Goal: Information Seeking & Learning: Find specific fact

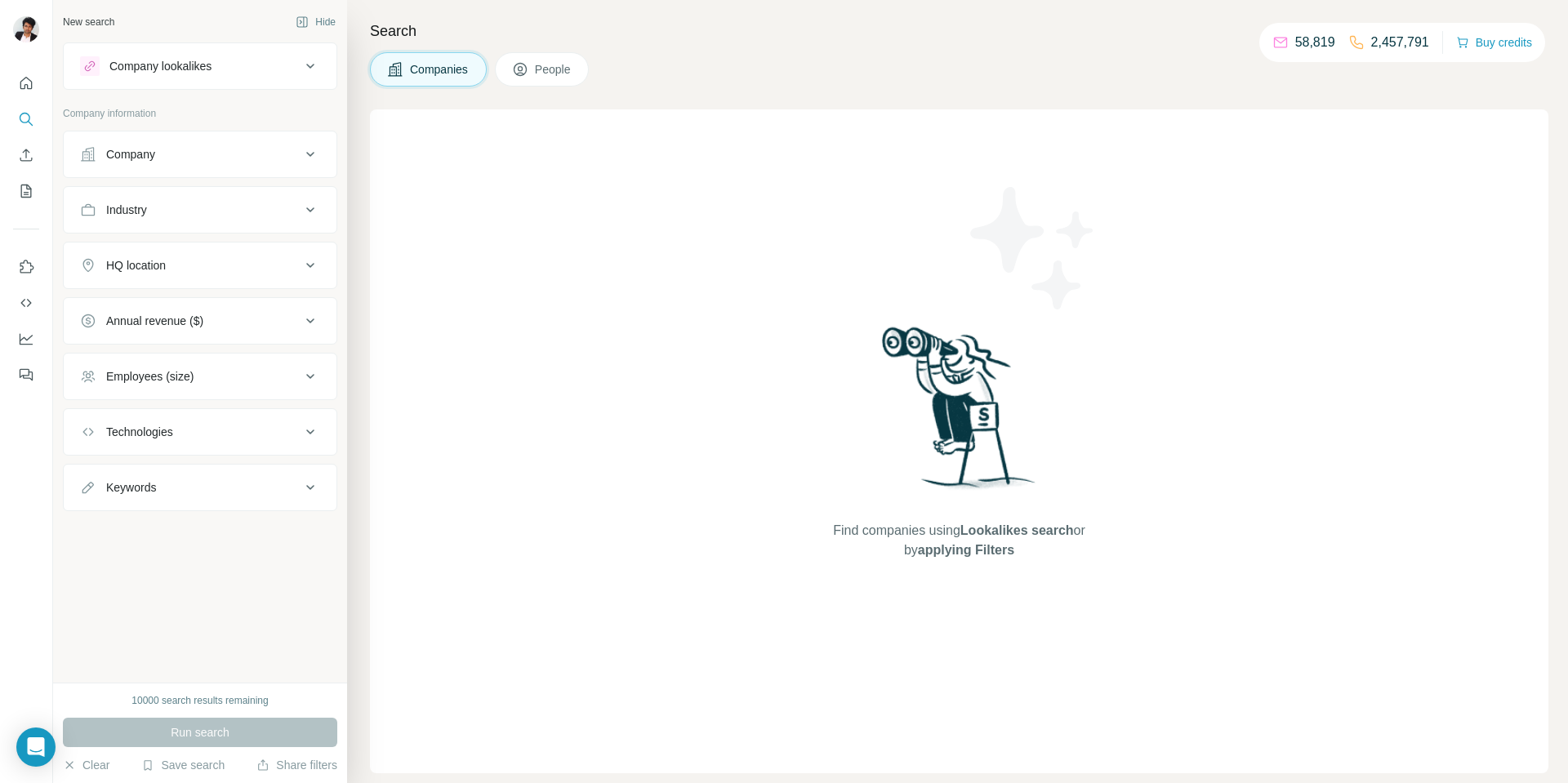
click at [312, 154] on icon at bounding box center [311, 155] width 20 height 20
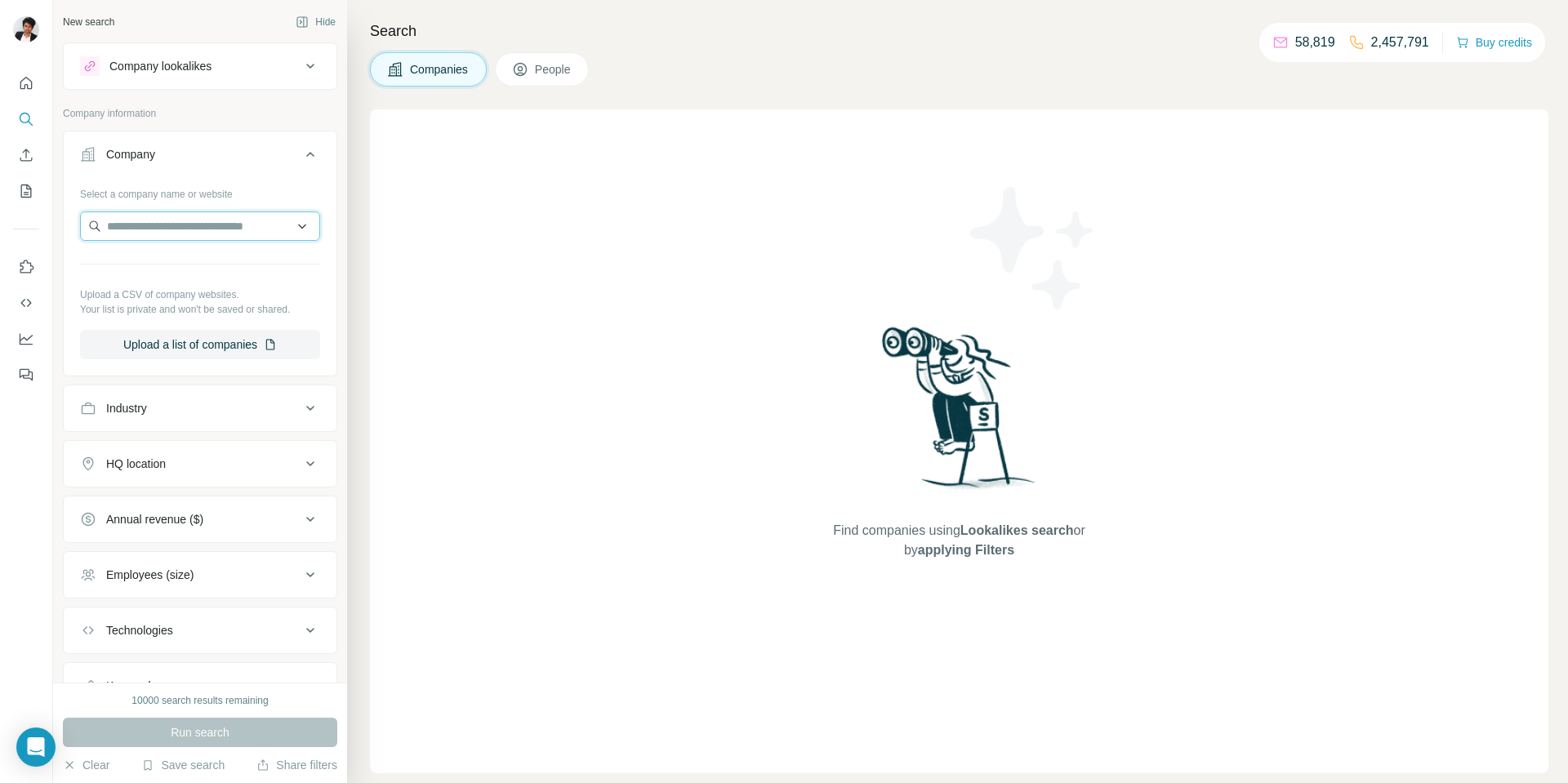
click at [135, 229] on input "text" at bounding box center [200, 226] width 240 height 29
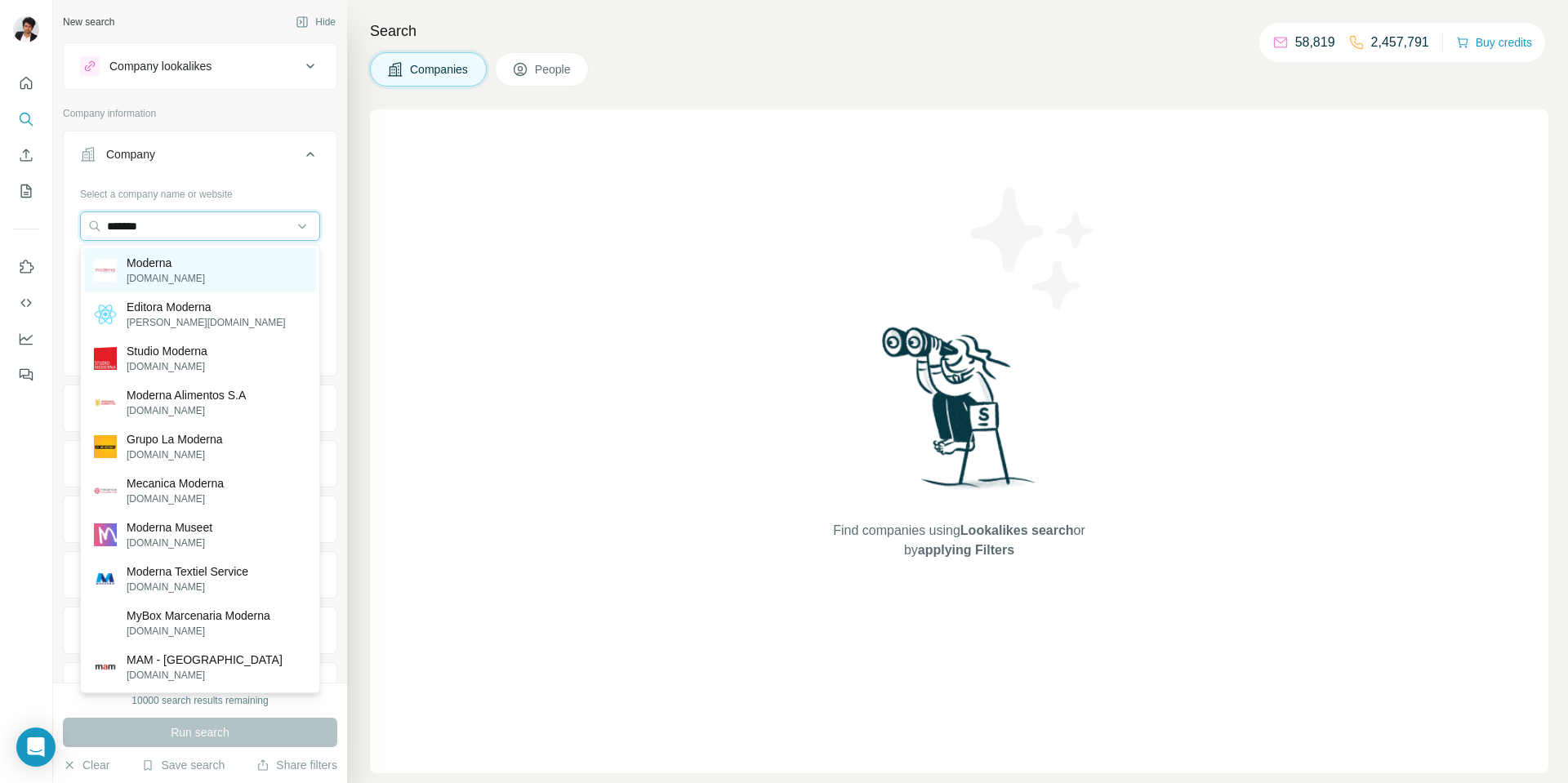
type input "*******"
click at [169, 272] on p "modernatx.com" at bounding box center [166, 278] width 79 height 15
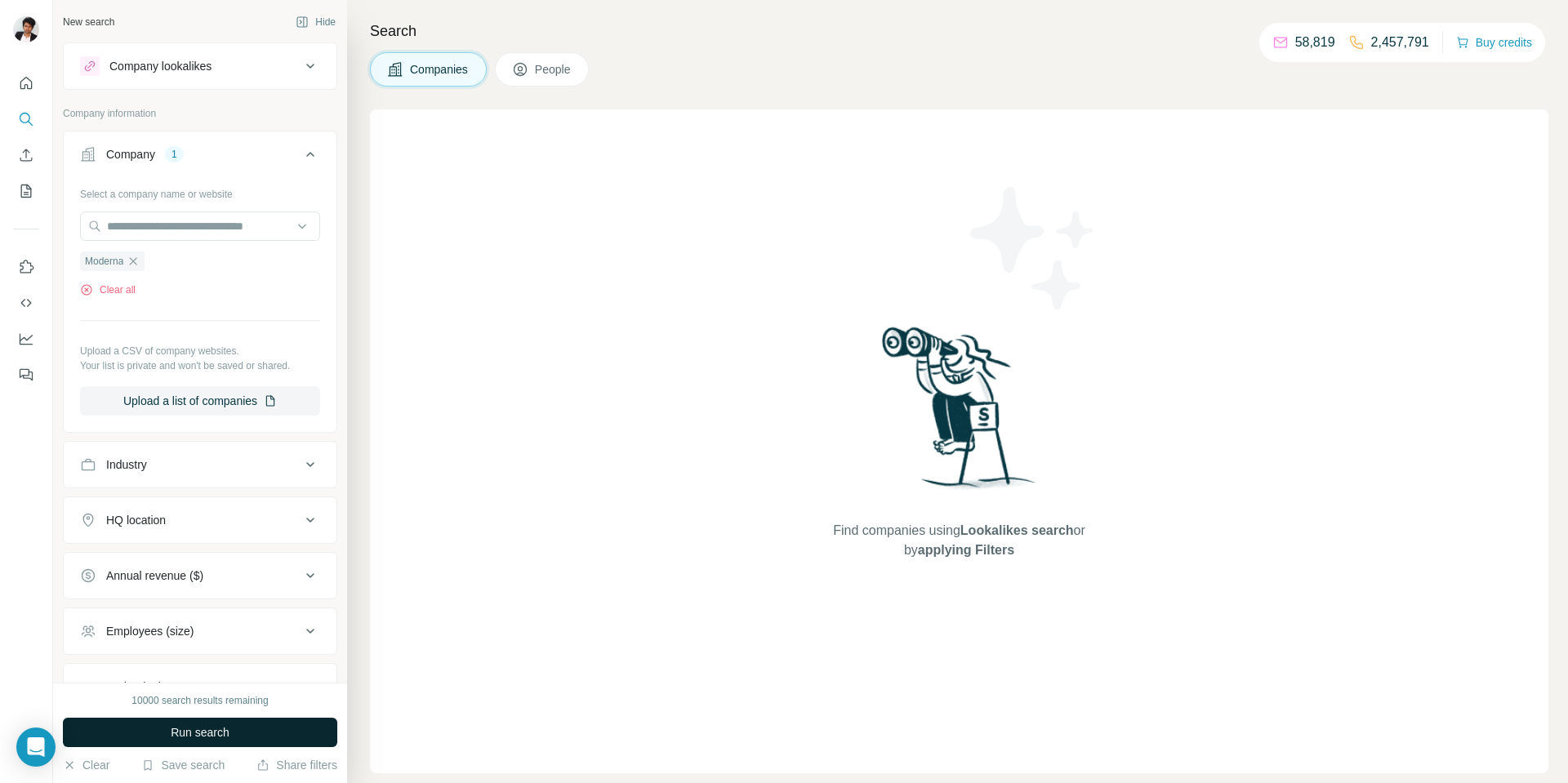
click at [230, 730] on span "Run search" at bounding box center [200, 732] width 59 height 16
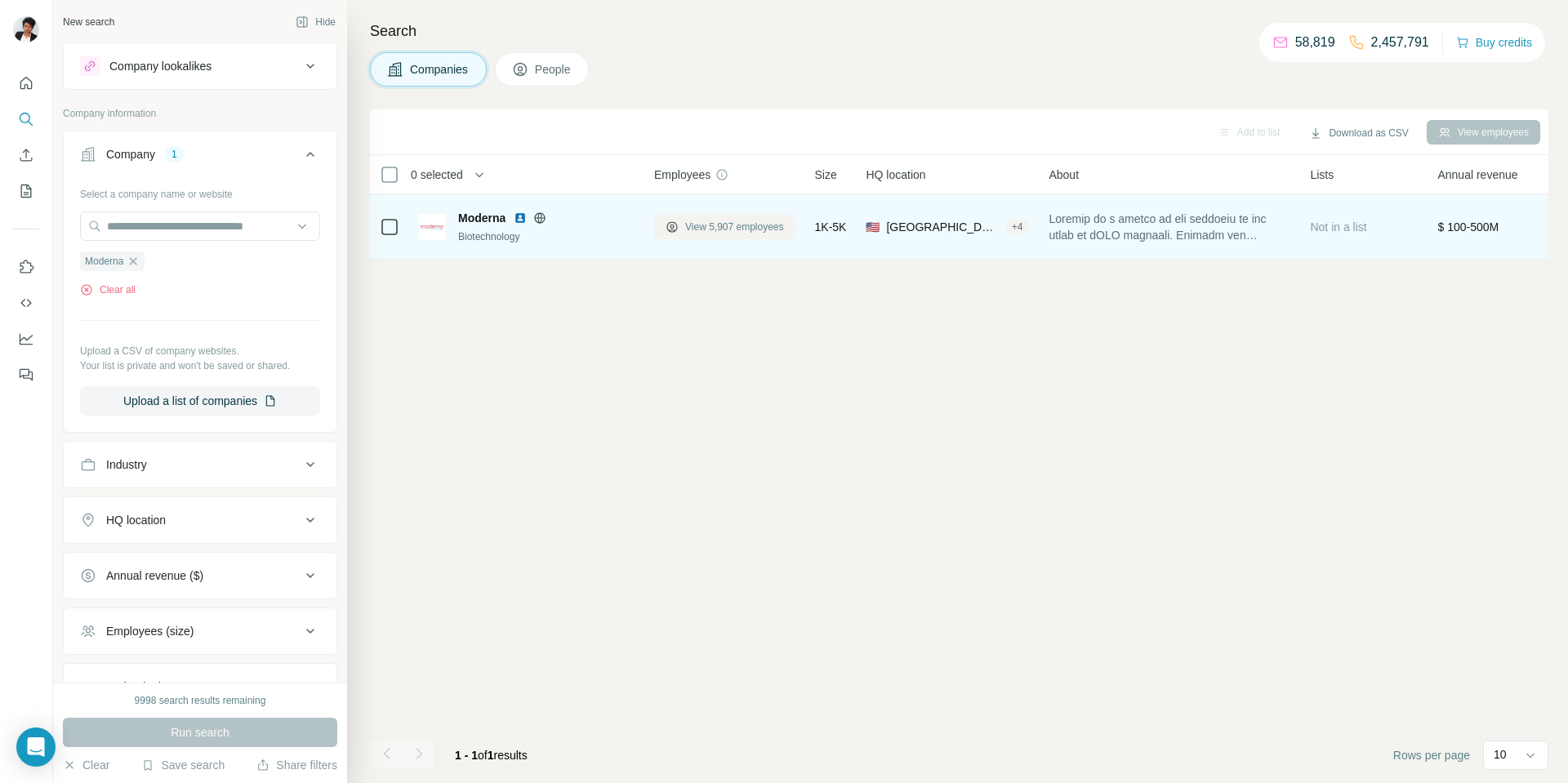
click at [751, 227] on span "View 5,907 employees" at bounding box center [734, 227] width 99 height 15
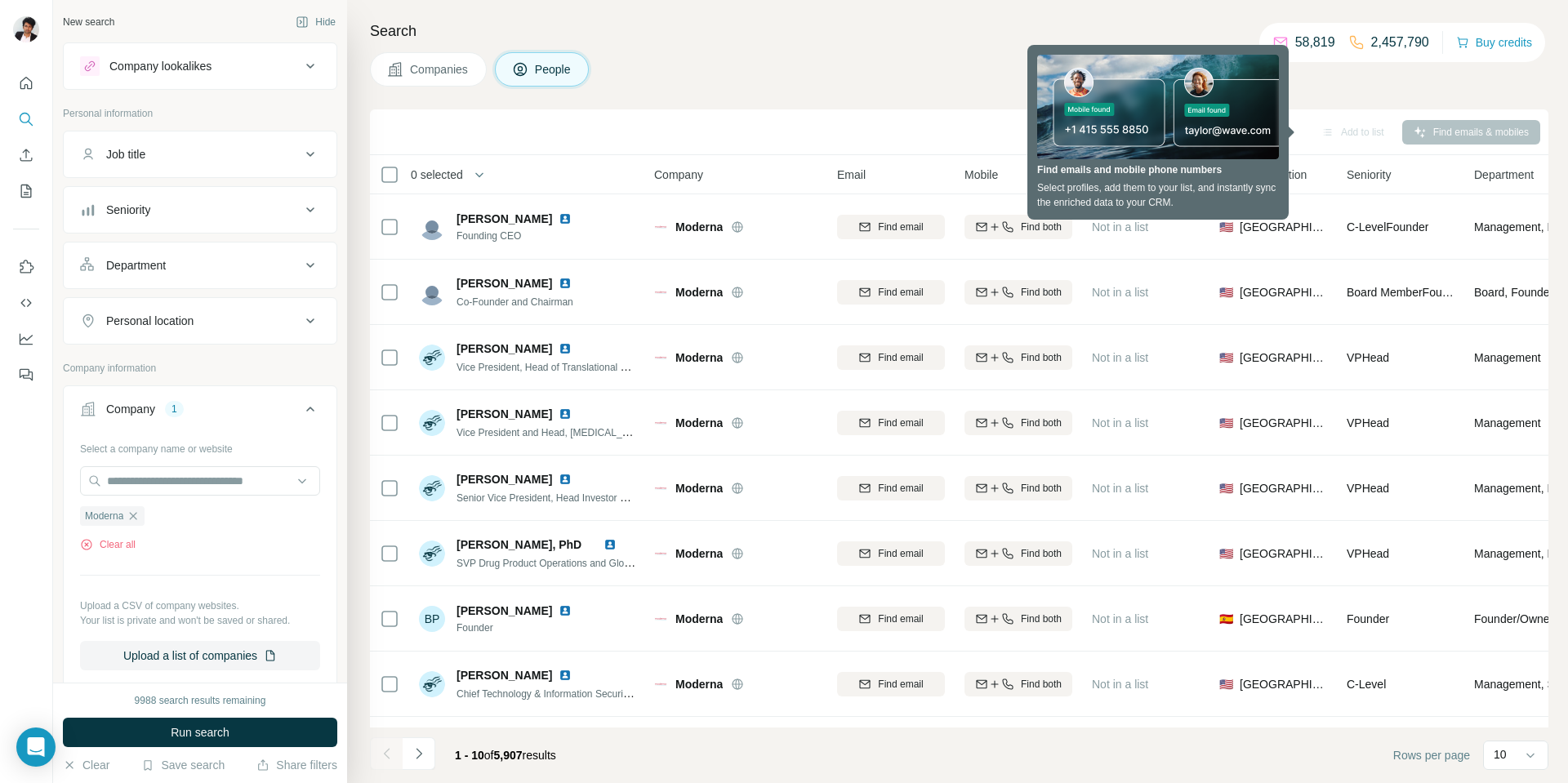
click at [1324, 81] on div "Companies People" at bounding box center [959, 69] width 1178 height 34
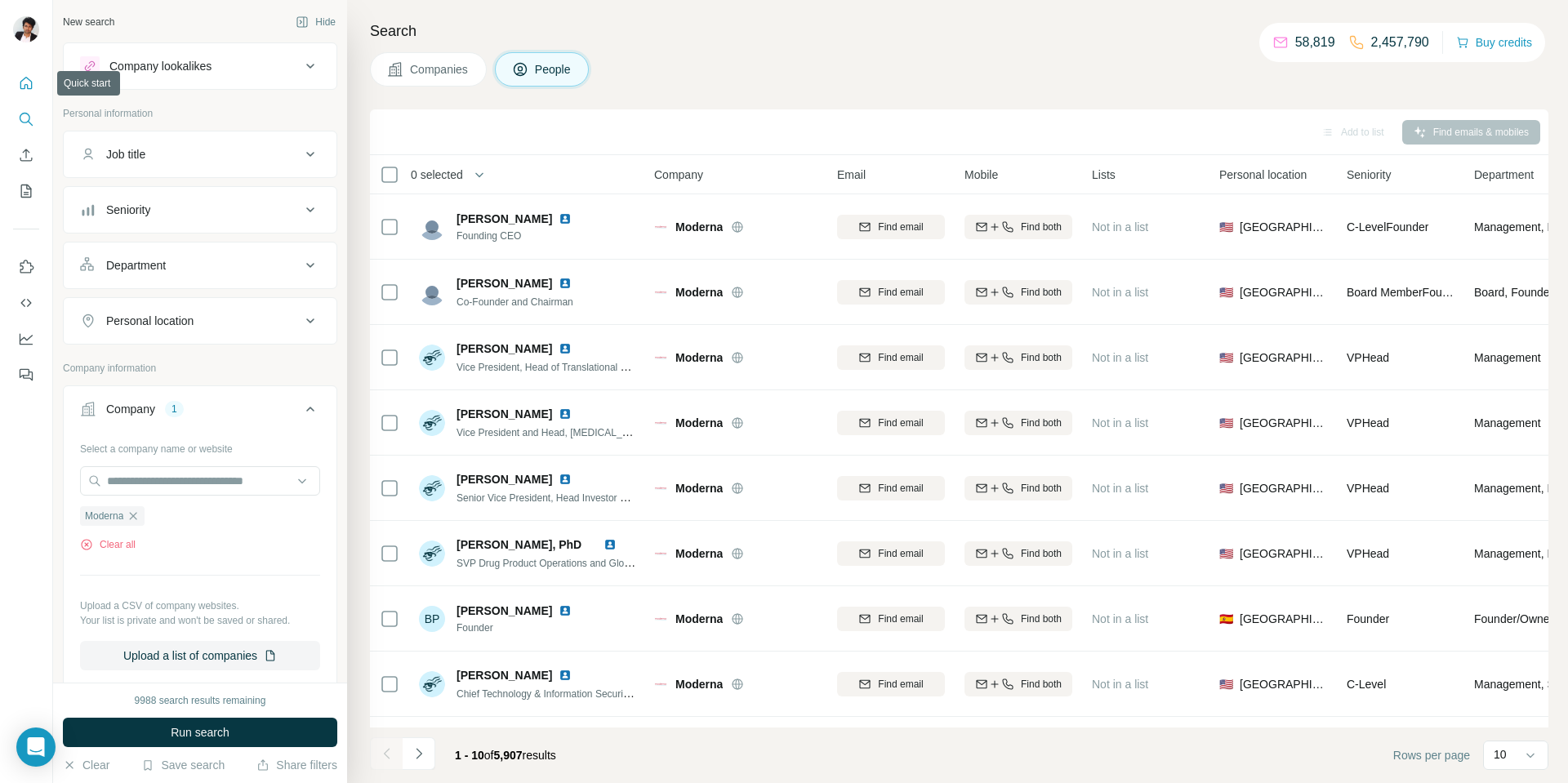
click at [32, 75] on icon "Quick start" at bounding box center [26, 83] width 16 height 16
click at [24, 83] on icon "Quick start" at bounding box center [26, 83] width 16 height 16
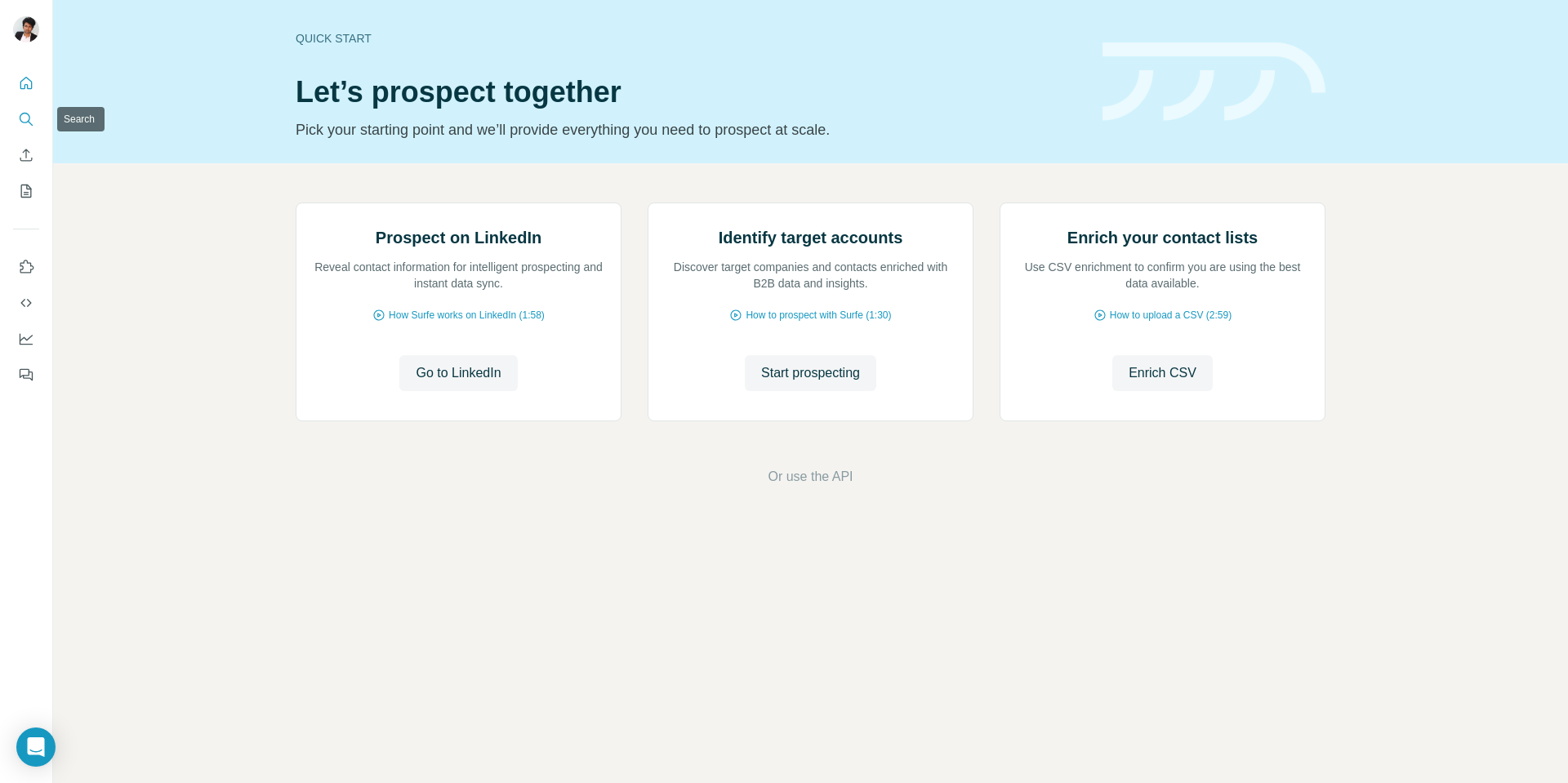
click at [32, 119] on icon "Search" at bounding box center [26, 119] width 16 height 16
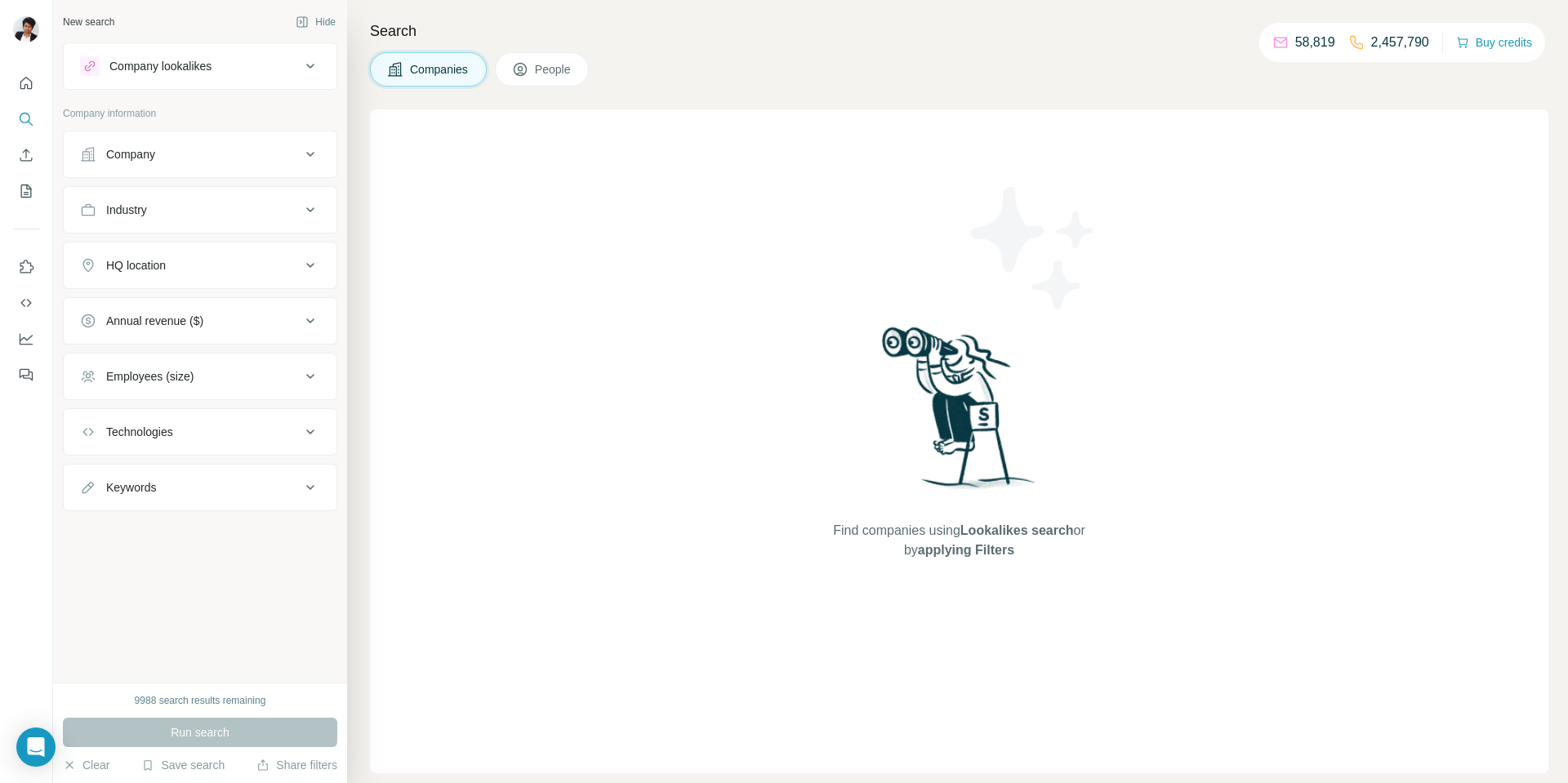
click at [330, 151] on button "Company" at bounding box center [200, 154] width 273 height 39
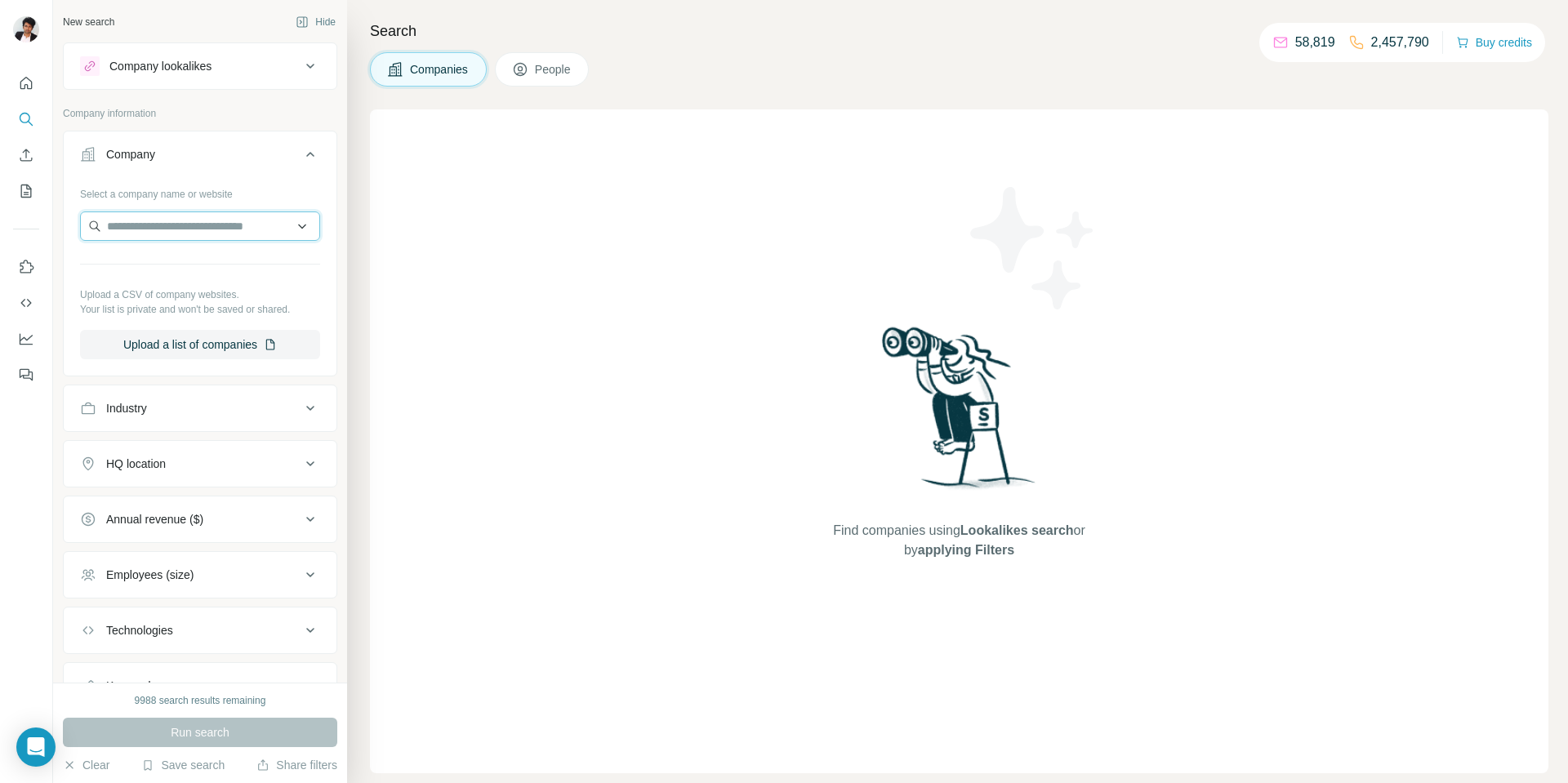
click at [240, 217] on input "text" at bounding box center [200, 226] width 240 height 29
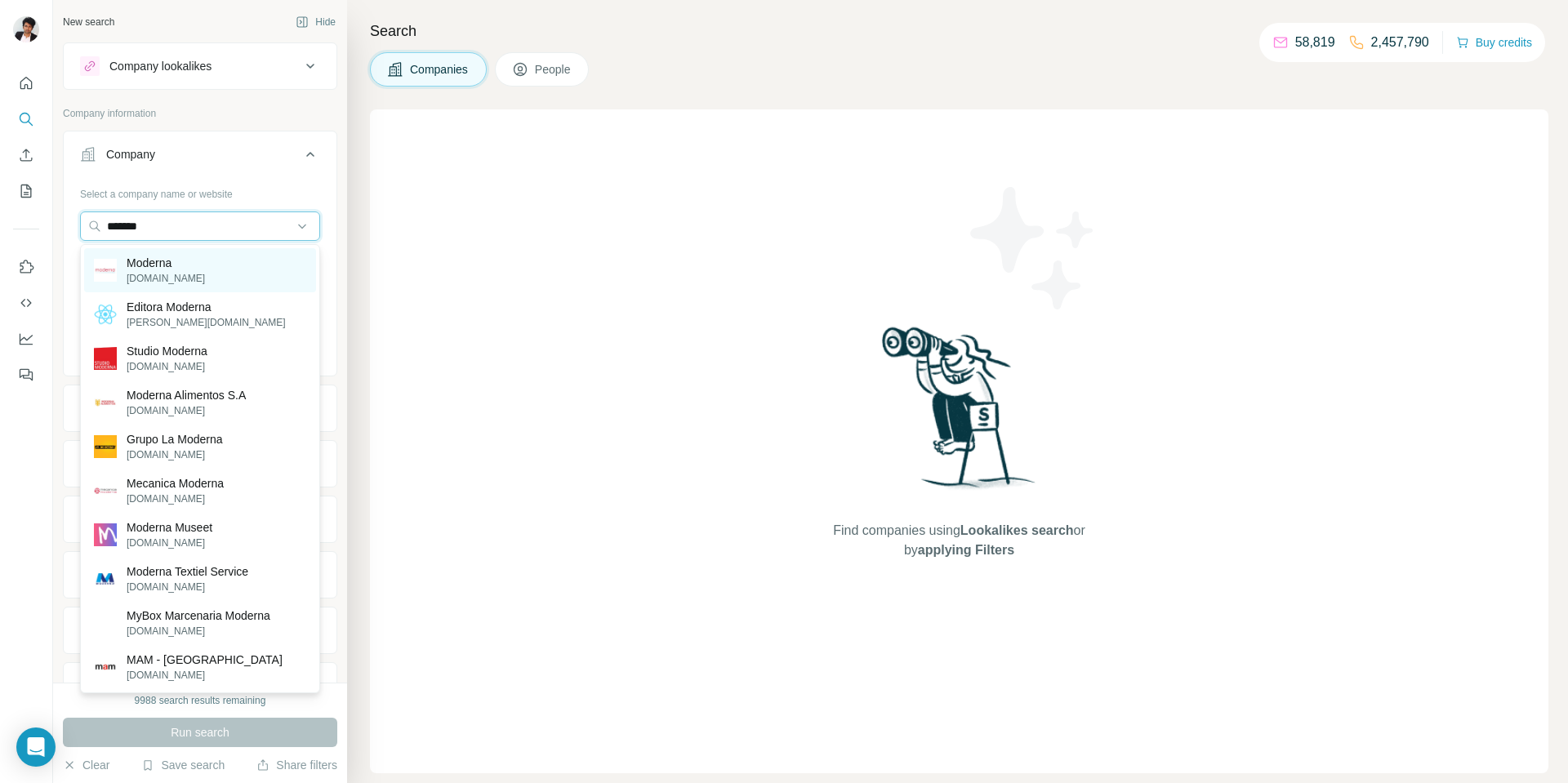
type input "*******"
click at [164, 252] on div "Moderna modernatx.com" at bounding box center [200, 271] width 232 height 44
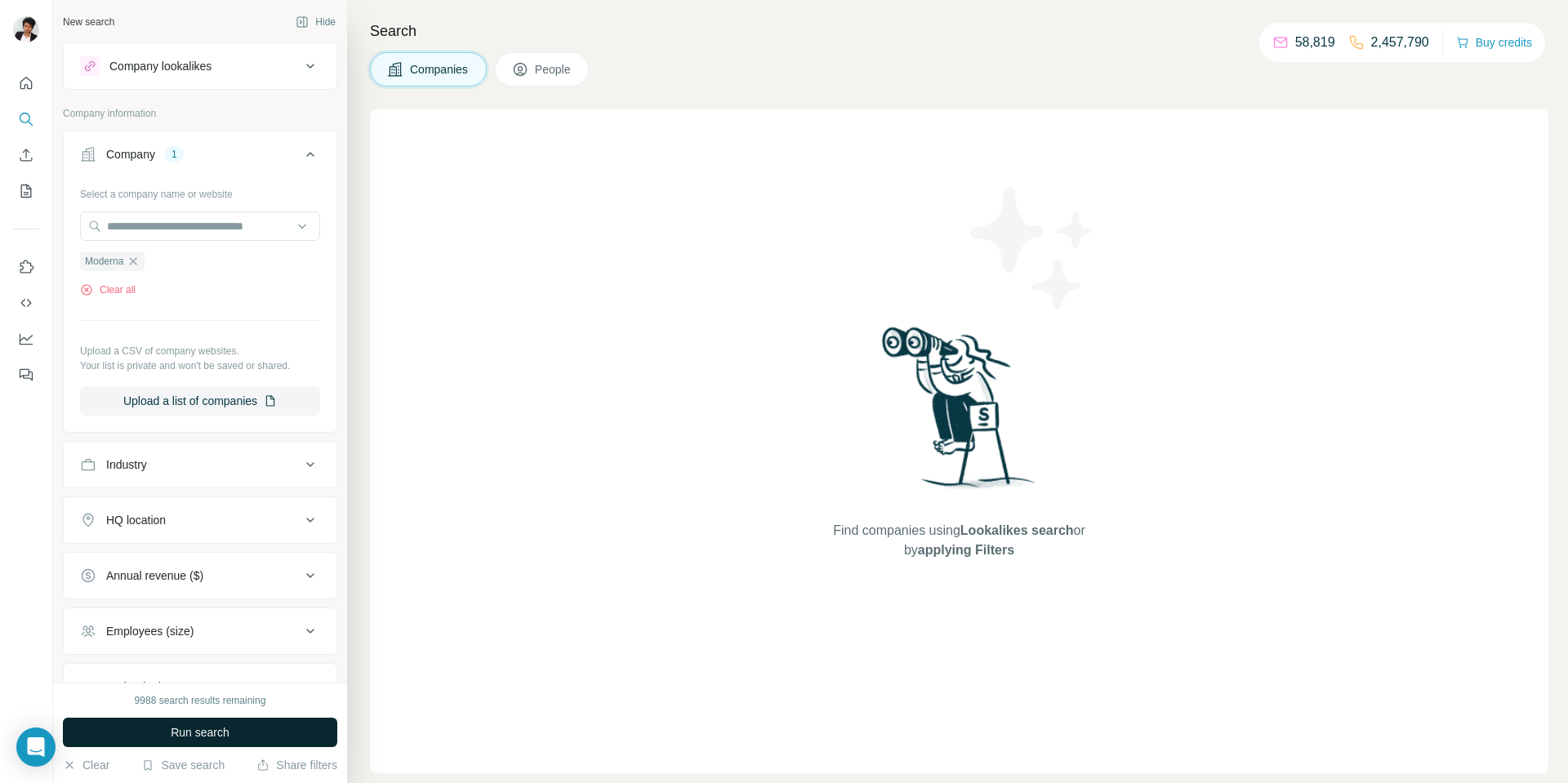
click at [277, 723] on button "Run search" at bounding box center [200, 732] width 275 height 29
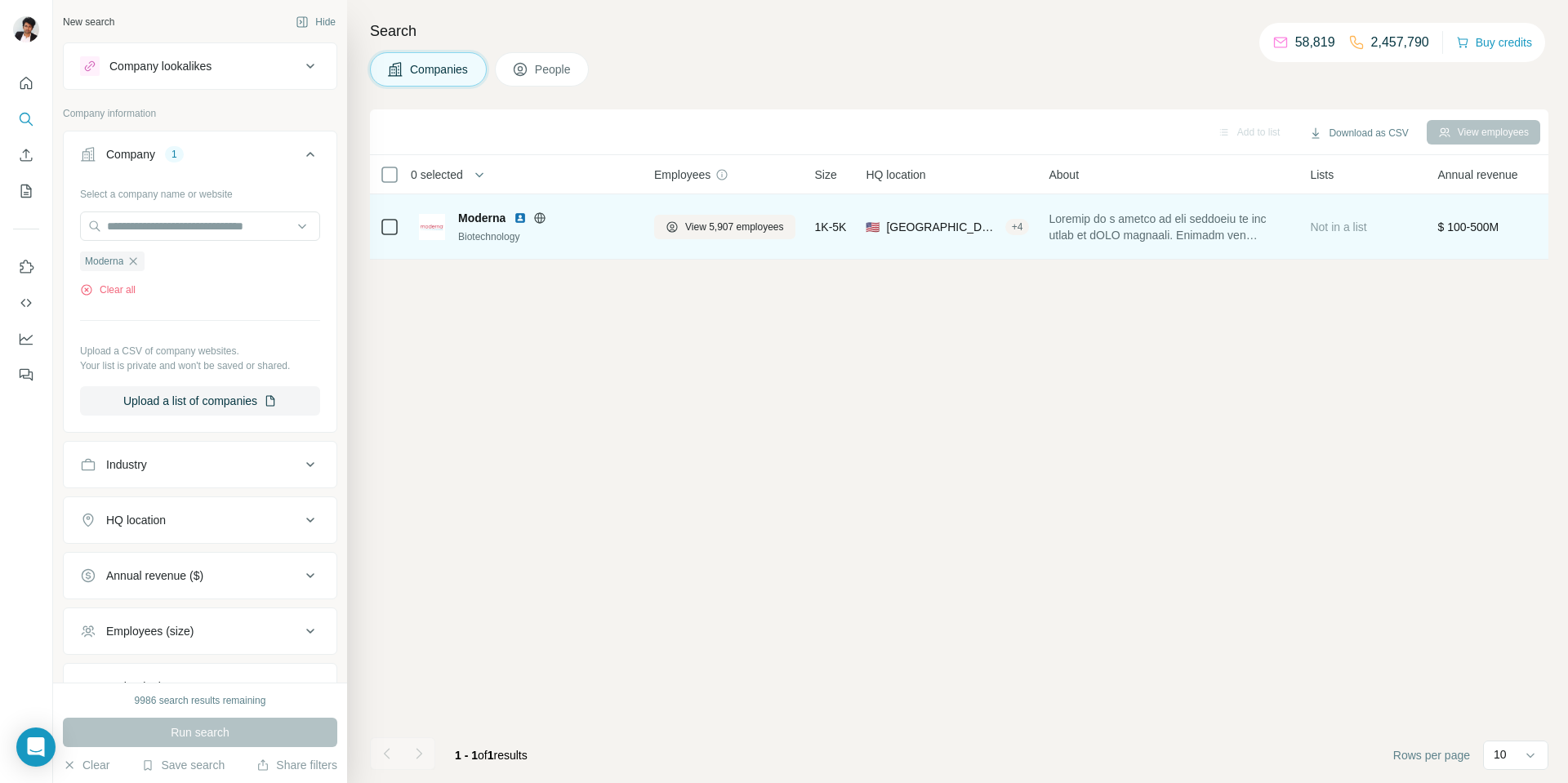
click at [490, 219] on span "Moderna" at bounding box center [481, 218] width 47 height 16
click at [536, 216] on icon at bounding box center [540, 218] width 11 height 11
